Goal: Transaction & Acquisition: Purchase product/service

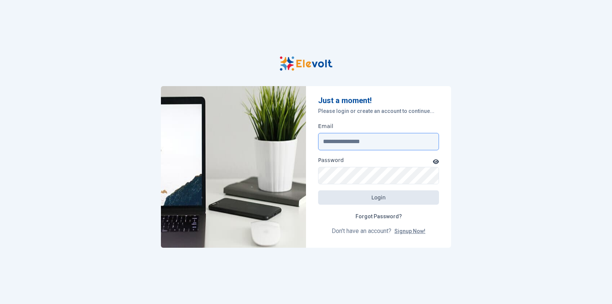
click at [352, 144] on input "Email" at bounding box center [378, 141] width 121 height 17
type input "**********"
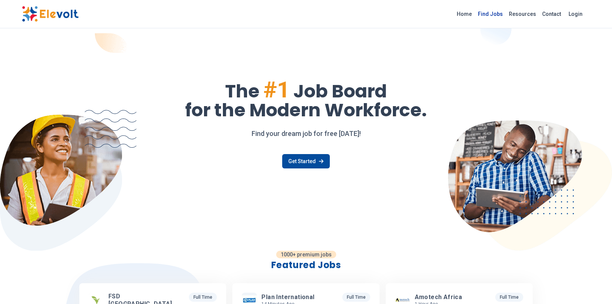
click at [493, 15] on link "Find Jobs" at bounding box center [490, 14] width 31 height 12
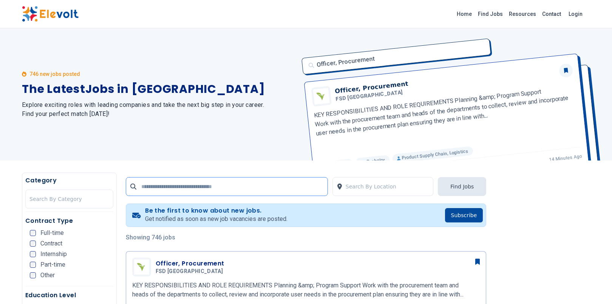
click at [182, 188] on input "text" at bounding box center [227, 186] width 202 height 19
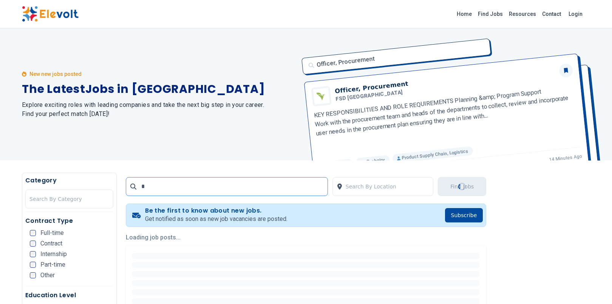
type input "**********"
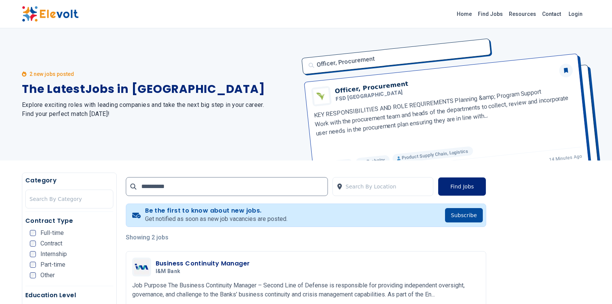
click at [464, 184] on button "Find Jobs" at bounding box center [462, 186] width 48 height 19
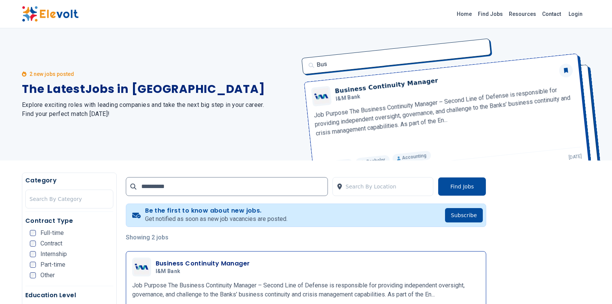
scroll to position [47, 0]
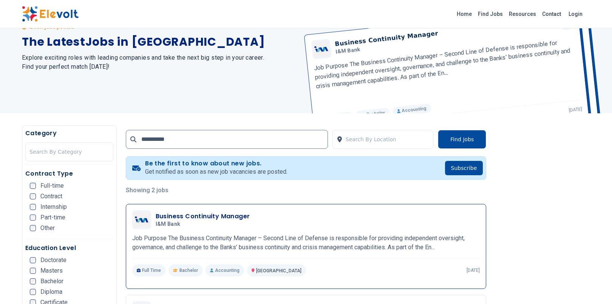
click at [182, 216] on h3 "Business Continuity Manager" at bounding box center [203, 216] width 94 height 9
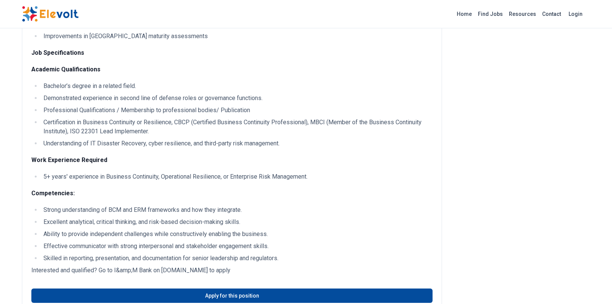
scroll to position [850, 0]
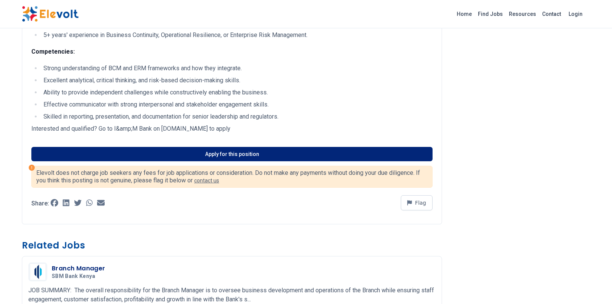
click at [202, 155] on link "Apply for this position" at bounding box center [231, 154] width 401 height 14
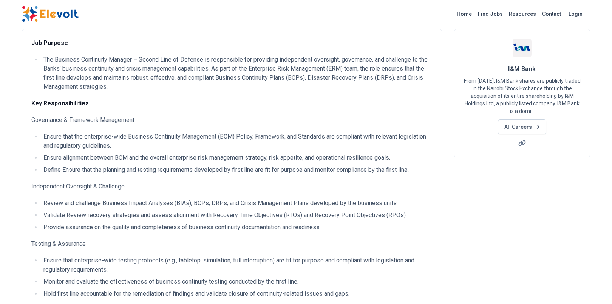
scroll to position [0, 0]
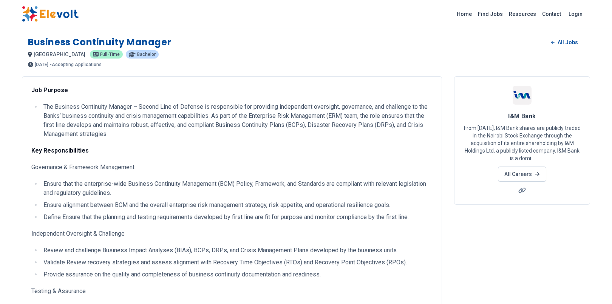
click at [65, 9] on img at bounding box center [50, 14] width 57 height 16
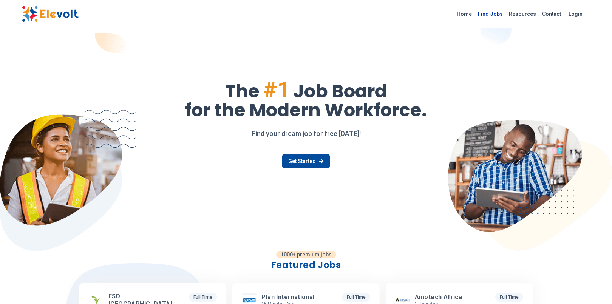
click at [487, 17] on link "Find Jobs" at bounding box center [490, 14] width 31 height 12
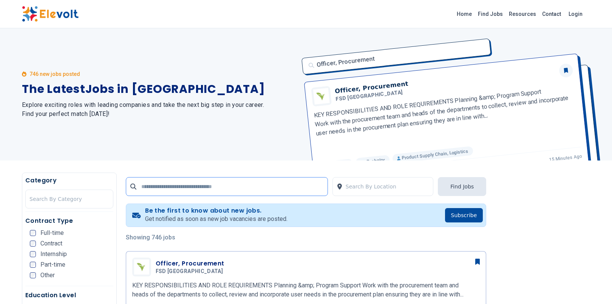
click at [257, 187] on input "text" at bounding box center [227, 186] width 202 height 19
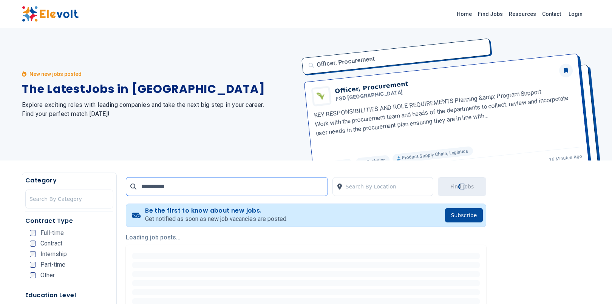
type input "**********"
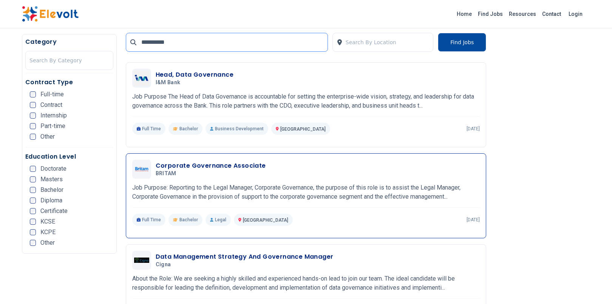
scroll to position [283, 0]
